Goal: Find specific page/section: Find specific page/section

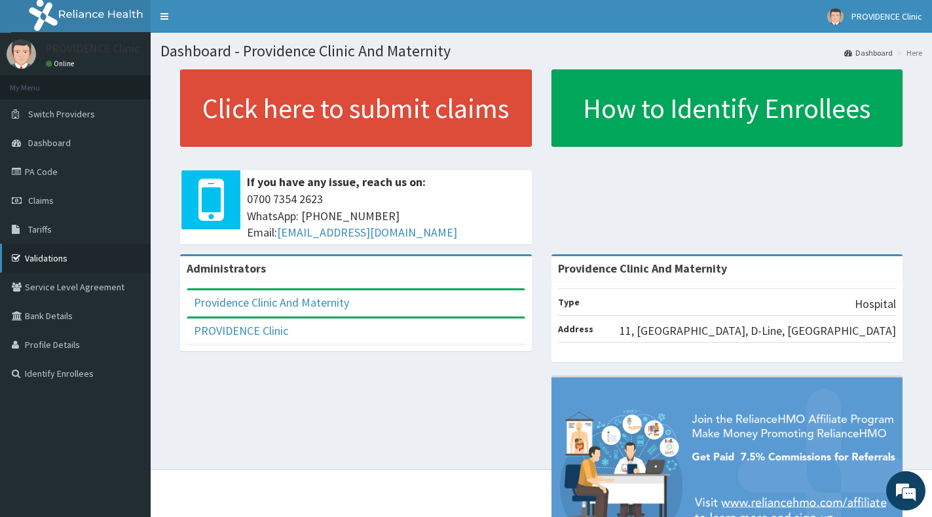
click at [52, 263] on link "Validations" at bounding box center [75, 258] width 151 height 29
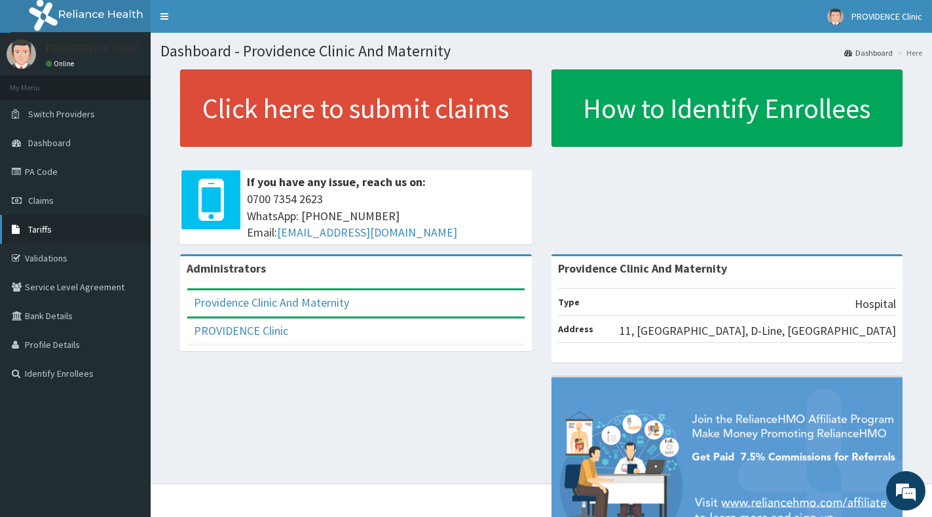
click at [67, 234] on link "Tariffs" at bounding box center [75, 229] width 151 height 29
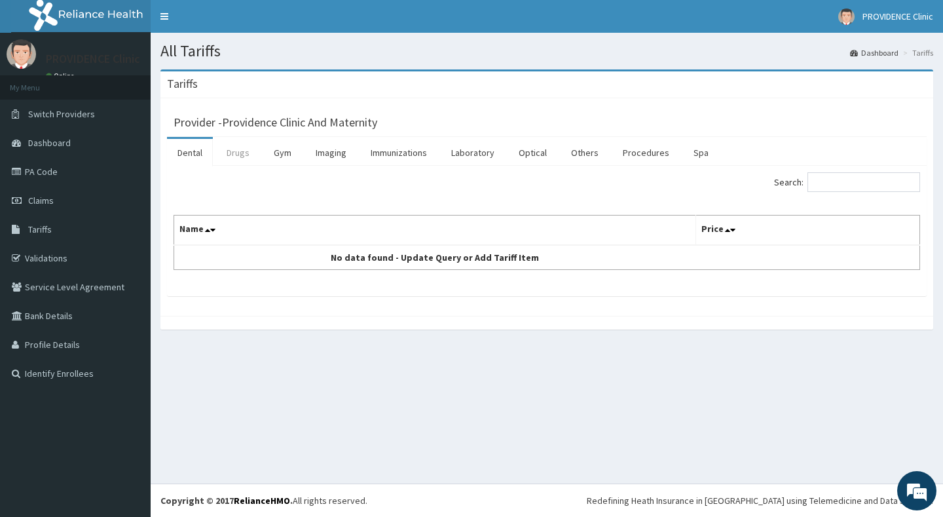
click at [249, 151] on link "Drugs" at bounding box center [238, 153] width 44 height 28
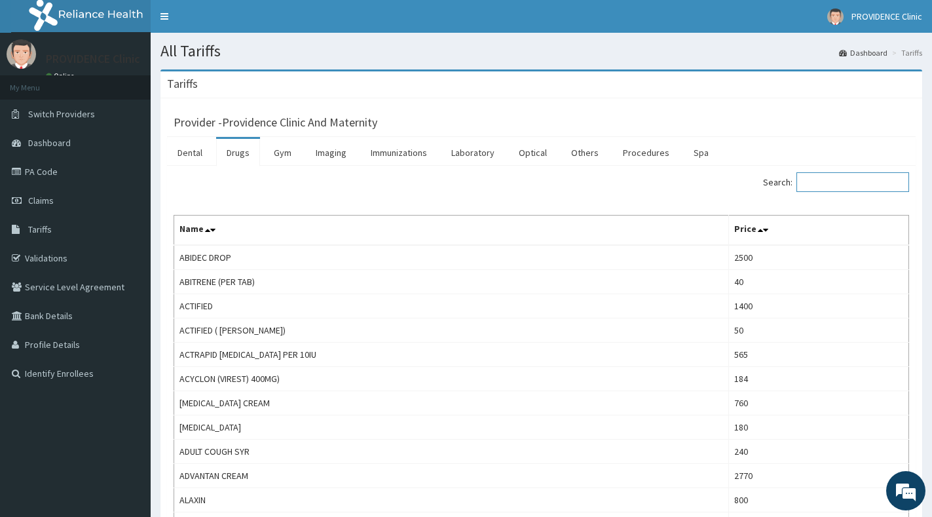
click at [829, 184] on input "Search:" at bounding box center [852, 182] width 113 height 20
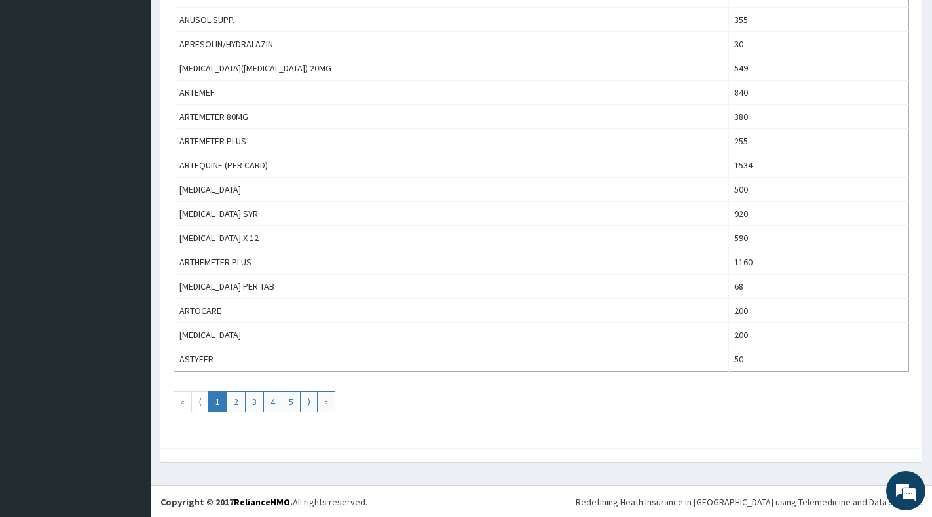
scroll to position [1087, 0]
click at [240, 400] on link "2" at bounding box center [236, 400] width 19 height 21
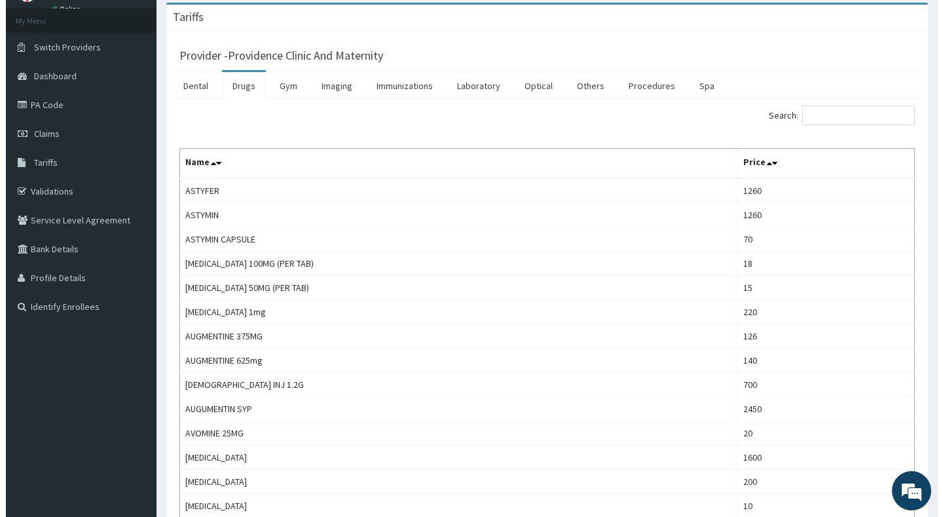
scroll to position [0, 0]
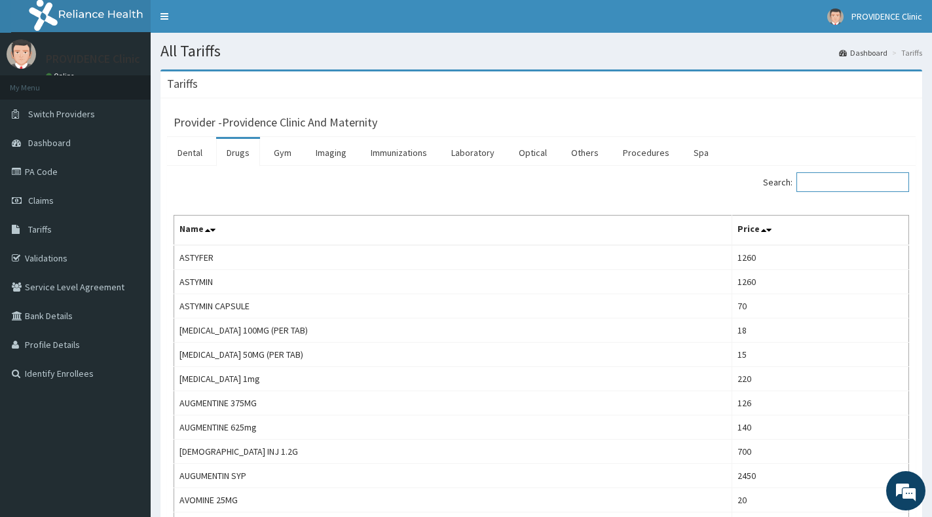
click at [819, 175] on input "Search:" at bounding box center [852, 182] width 113 height 20
click at [819, 181] on input "Search:" at bounding box center [852, 182] width 113 height 20
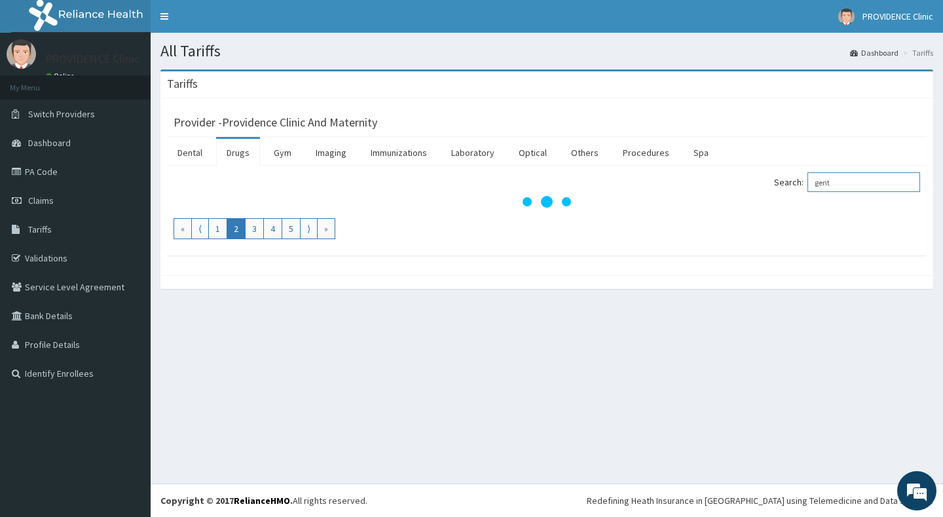
type input "gent"
click at [85, 145] on link "Dashboard" at bounding box center [75, 142] width 151 height 29
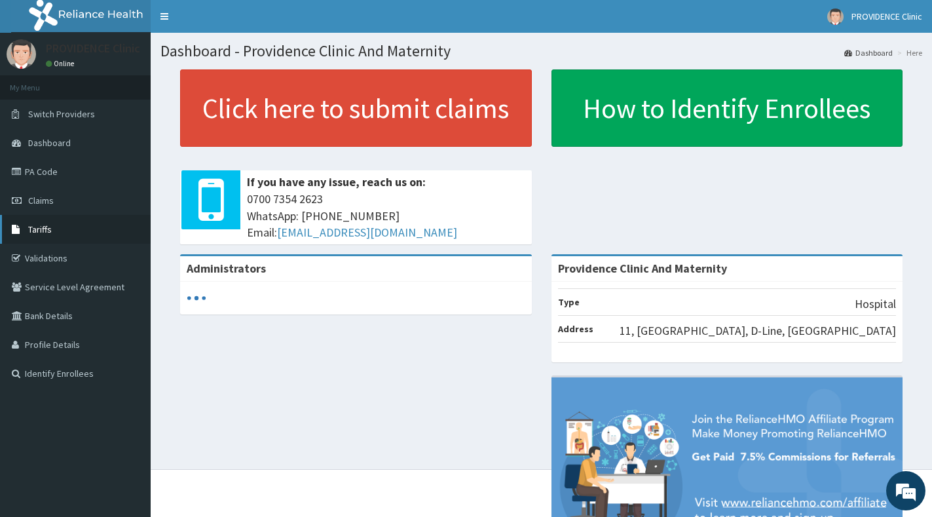
click at [58, 228] on link "Tariffs" at bounding box center [75, 229] width 151 height 29
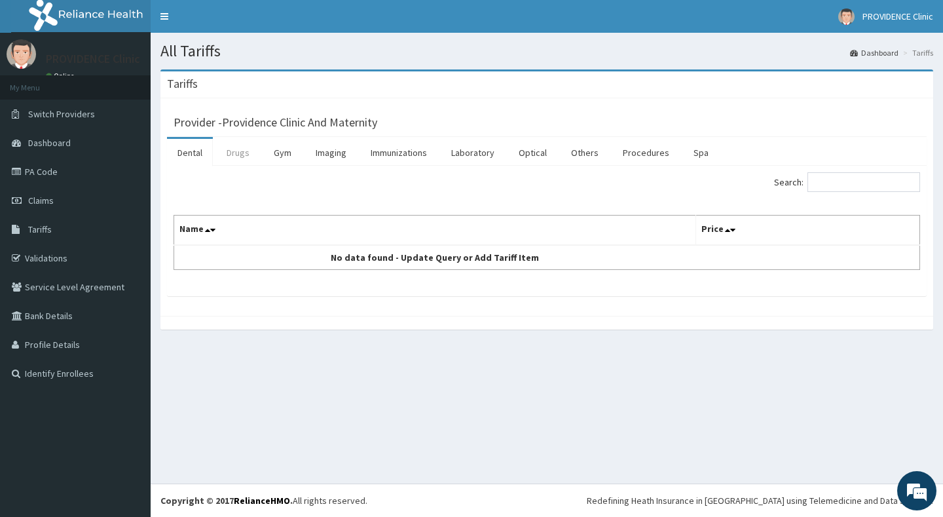
click at [240, 151] on link "Drugs" at bounding box center [238, 153] width 44 height 28
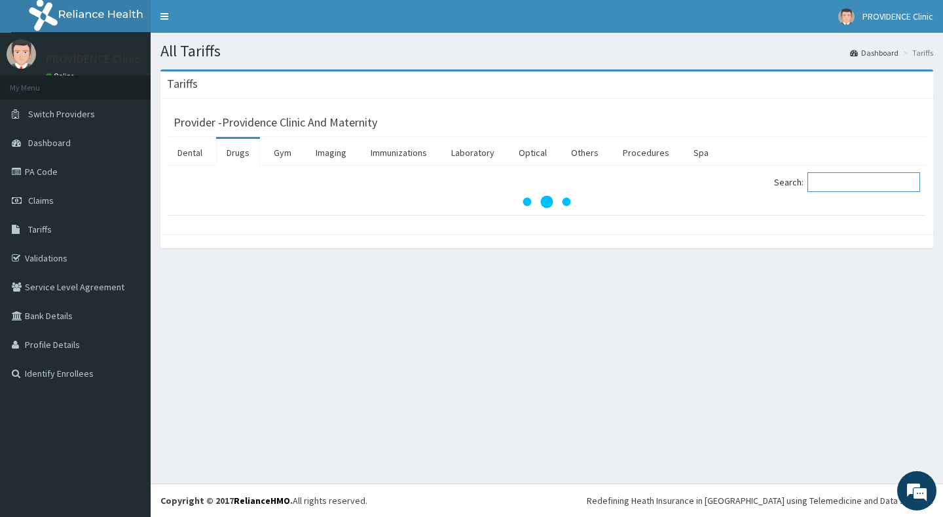
click at [859, 181] on input "Search:" at bounding box center [863, 182] width 113 height 20
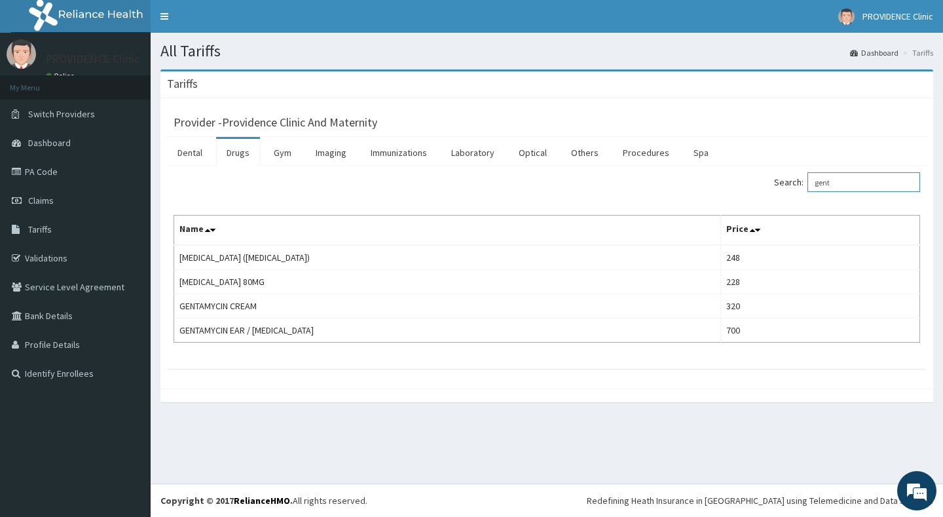
type input "gent"
click at [76, 175] on link "PA Code" at bounding box center [75, 171] width 151 height 29
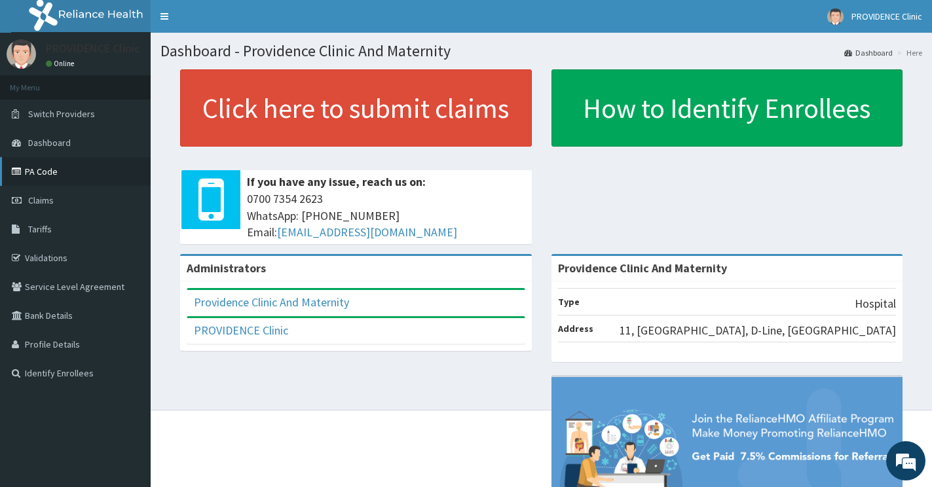
click at [82, 166] on link "PA Code" at bounding box center [75, 171] width 151 height 29
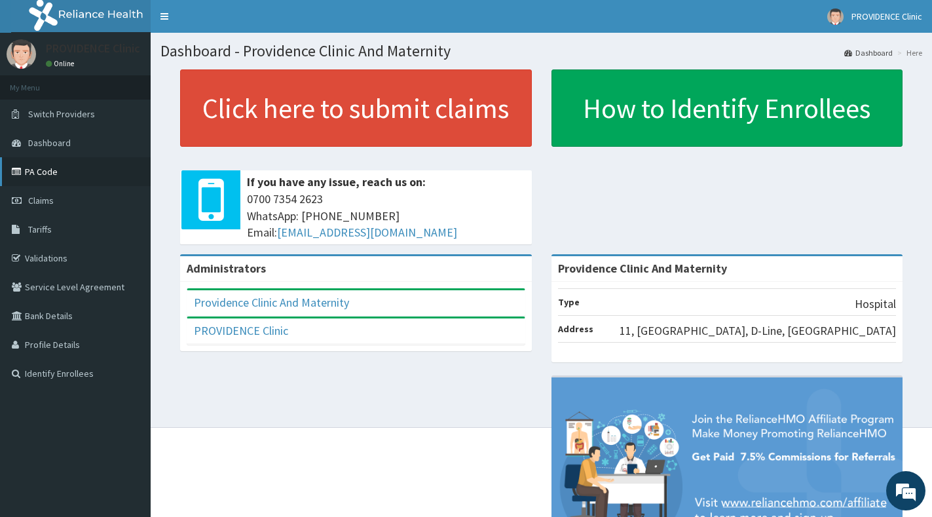
click at [41, 177] on link "PA Code" at bounding box center [75, 171] width 151 height 29
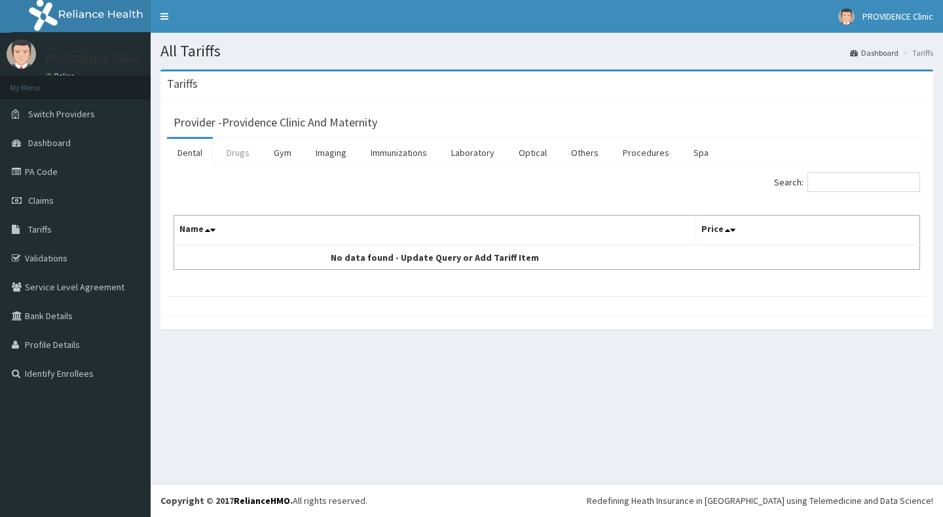
click at [250, 155] on link "Drugs" at bounding box center [238, 153] width 44 height 28
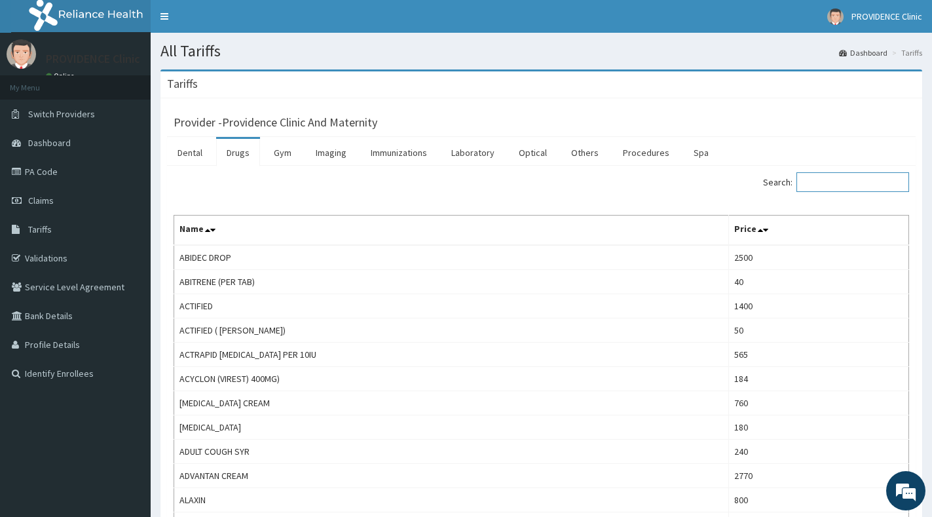
click at [826, 185] on input "Search:" at bounding box center [852, 182] width 113 height 20
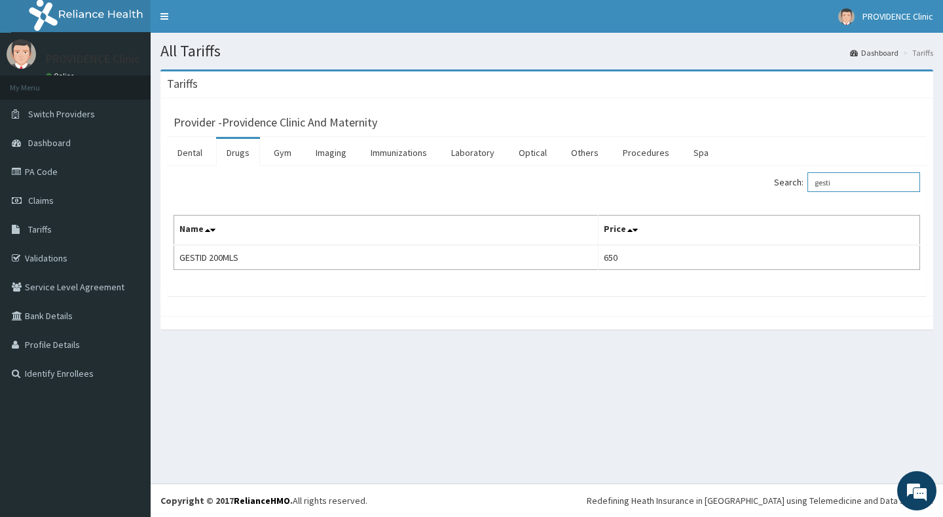
type input "gesti"
click at [65, 177] on link "PA Code" at bounding box center [75, 171] width 151 height 29
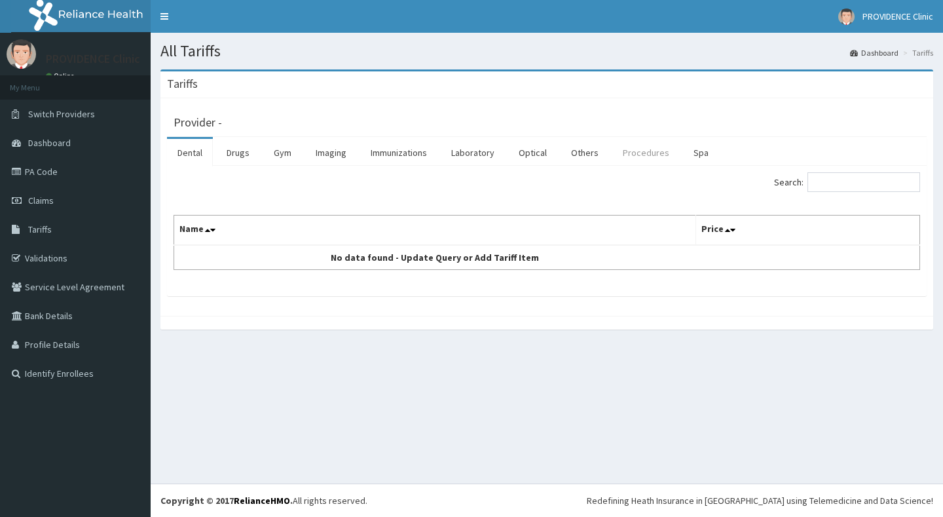
click at [632, 152] on link "Procedures" at bounding box center [645, 153] width 67 height 28
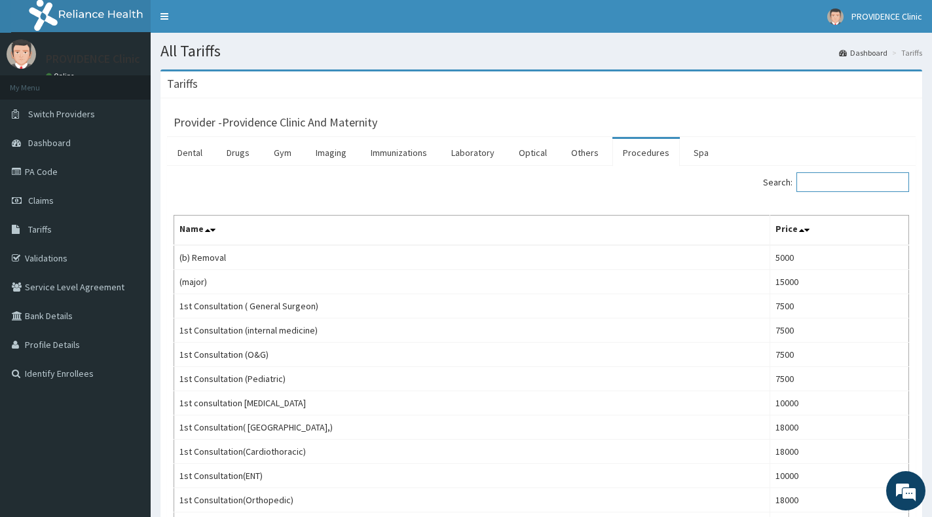
click at [825, 183] on input "Search:" at bounding box center [852, 182] width 113 height 20
click at [80, 141] on link "Dashboard" at bounding box center [75, 142] width 151 height 29
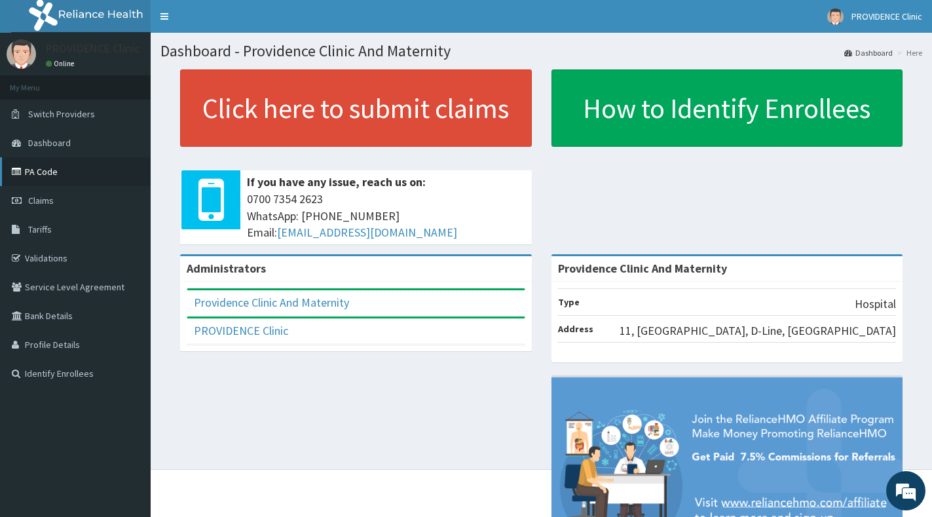
click at [50, 169] on link "PA Code" at bounding box center [75, 171] width 151 height 29
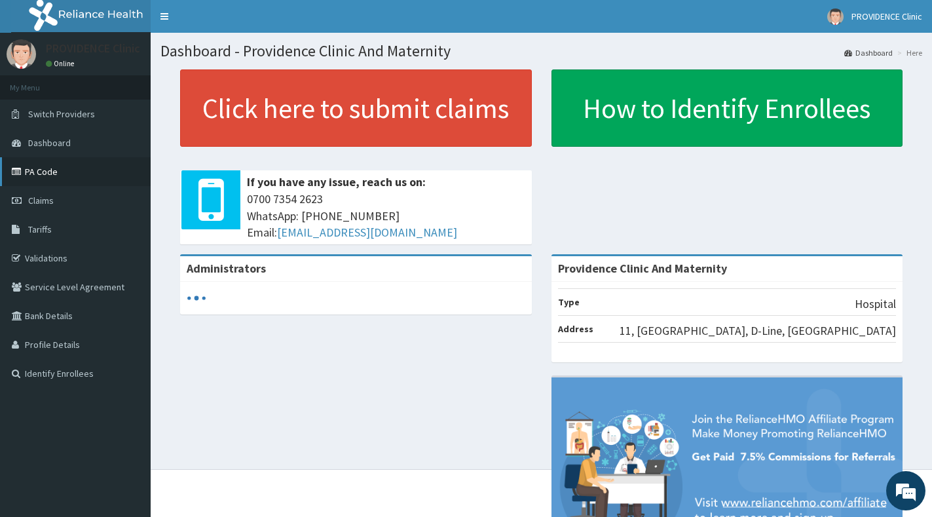
click at [44, 166] on link "PA Code" at bounding box center [75, 171] width 151 height 29
